Goal: Find specific fact: Find specific fact

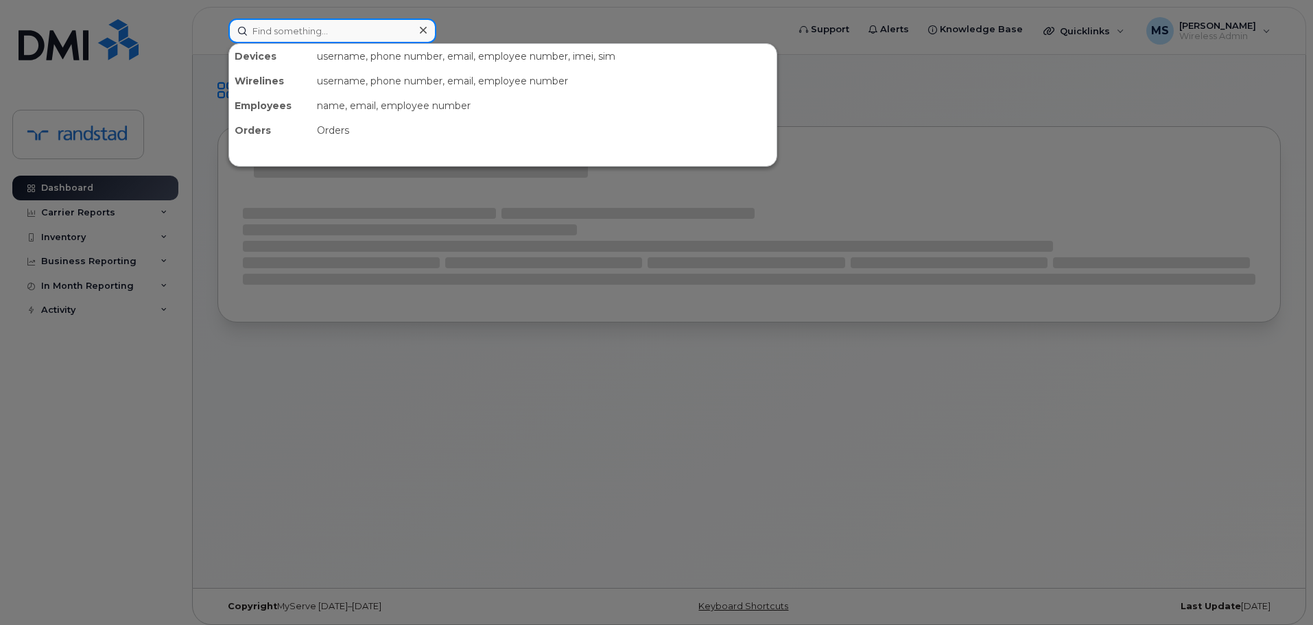
click at [361, 32] on input at bounding box center [332, 31] width 208 height 25
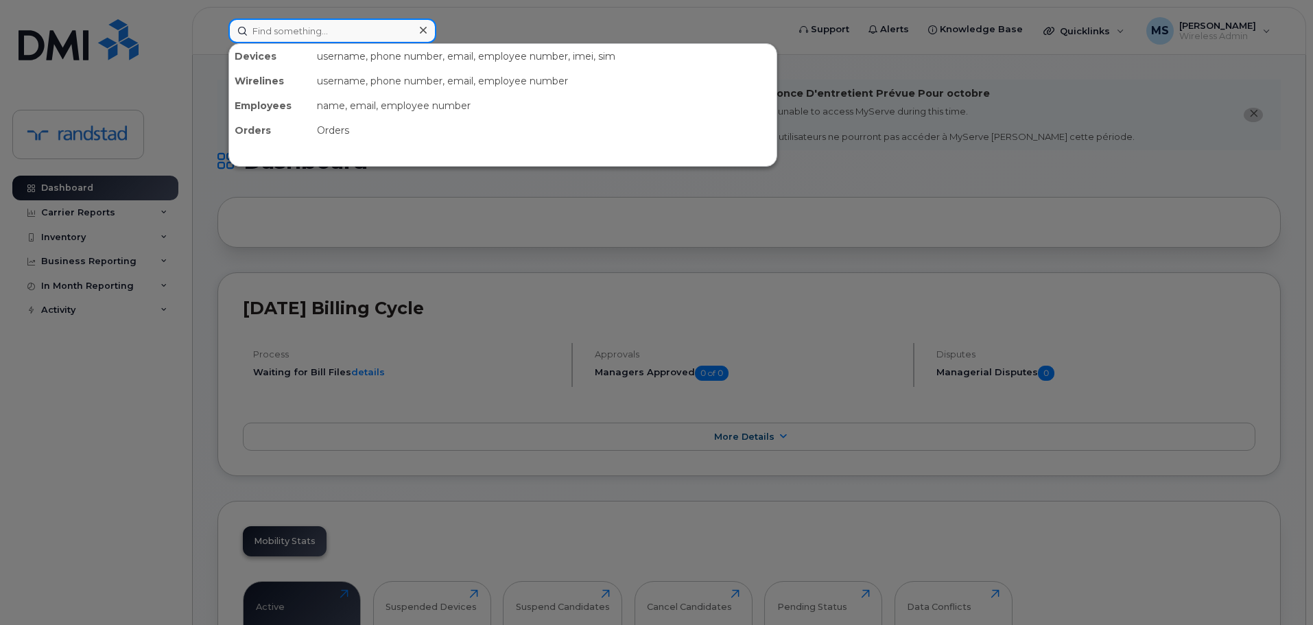
click at [328, 28] on input at bounding box center [332, 31] width 208 height 25
paste input "[PHONE_NUMBER]"
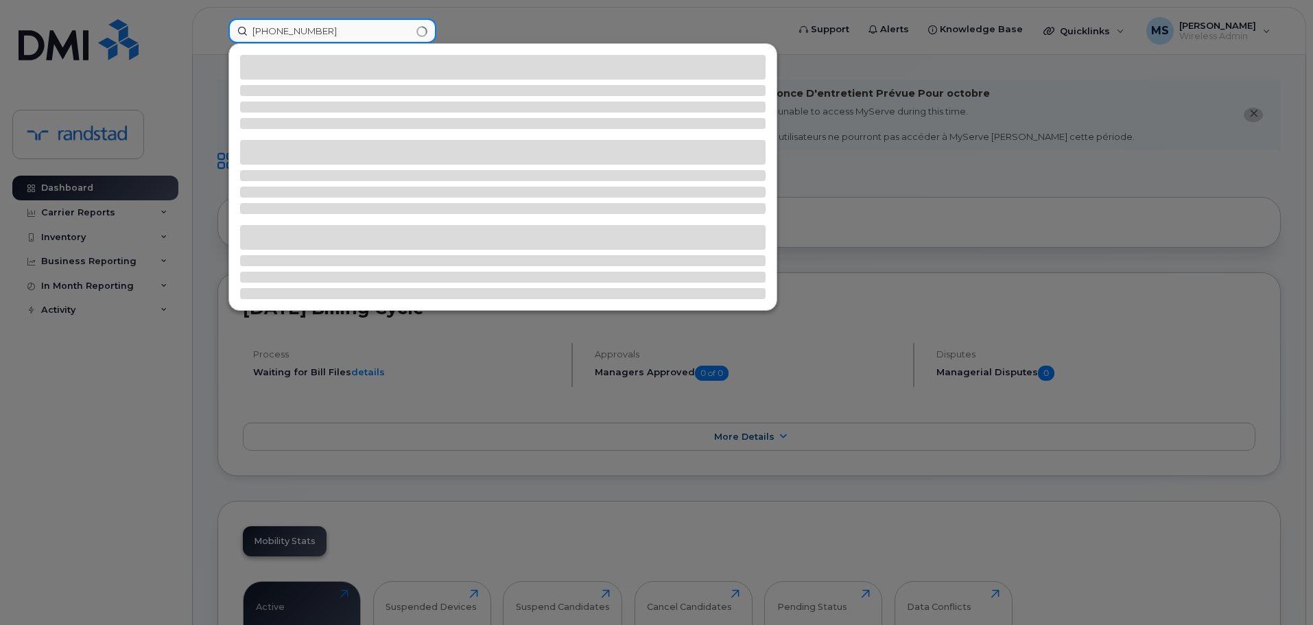
type input "[PHONE_NUMBER]"
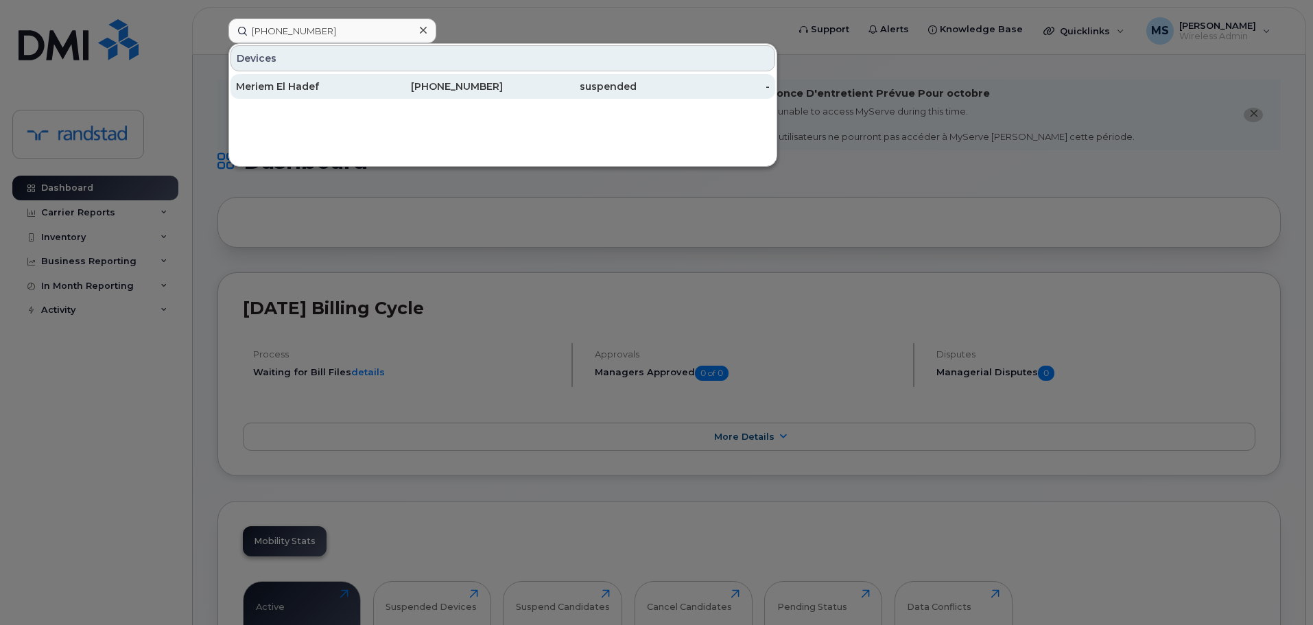
click at [312, 84] on div "Meriem El Hadef" at bounding box center [303, 87] width 134 height 14
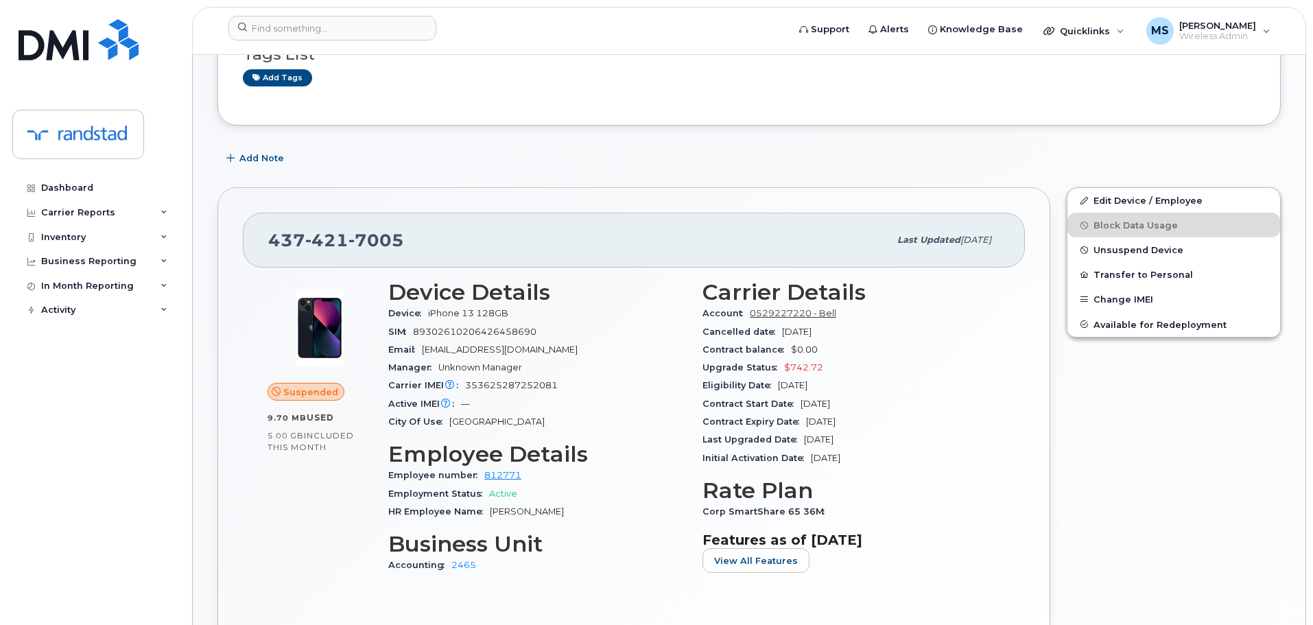
scroll to position [206, 0]
drag, startPoint x: 874, startPoint y: 418, endPoint x: 805, endPoint y: 421, distance: 69.3
click at [805, 421] on div "Contract Expiry Date Oct 03, 2028" at bounding box center [851, 421] width 298 height 18
copy span "Oct 03, 2028"
